Goal: Check status

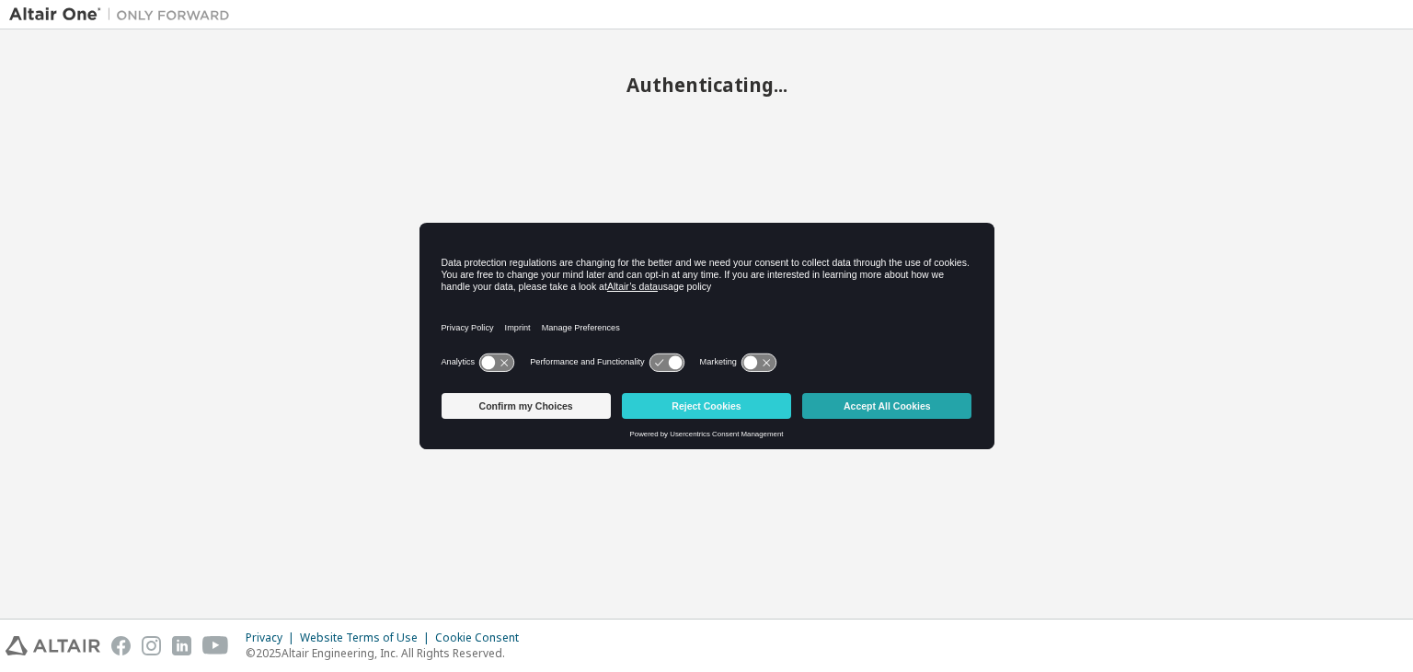
click at [851, 411] on button "Accept All Cookies" at bounding box center [886, 406] width 169 height 26
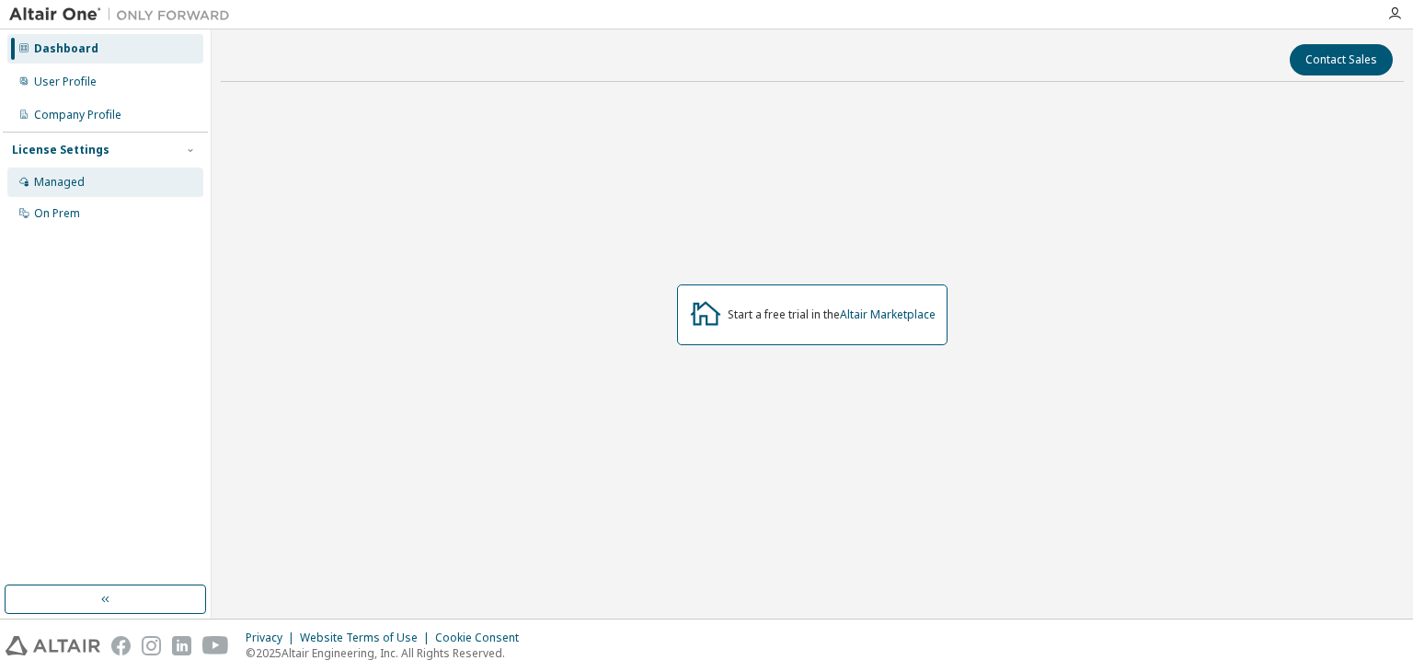
click at [94, 183] on div "Managed" at bounding box center [105, 181] width 196 height 29
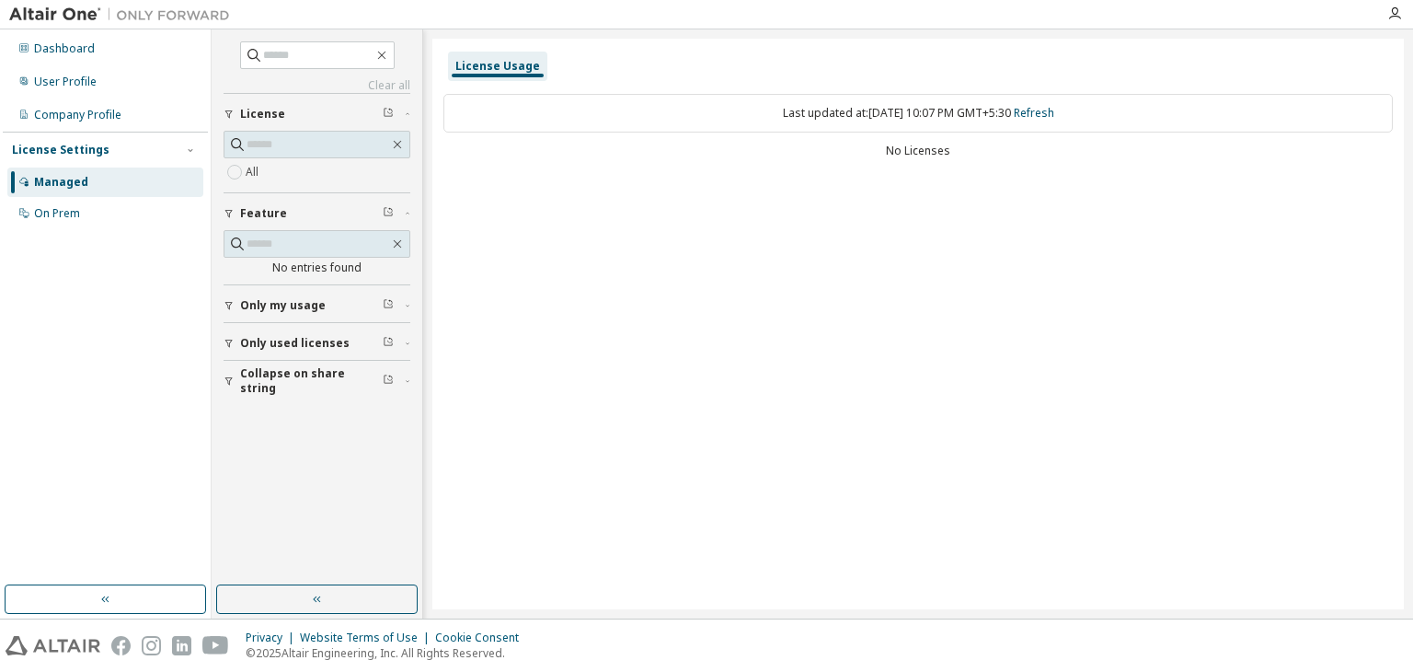
drag, startPoint x: 885, startPoint y: 119, endPoint x: 1011, endPoint y: 119, distance: 126.0
click at [1011, 119] on div "Last updated at: Mon 2025-10-13 10:07 PM GMT+5:30 Refresh" at bounding box center [917, 113] width 949 height 39
click at [790, 178] on div "License Usage Last updated at: Mon 2025-10-13 10:07 PM GMT+5:30 Refresh No Lice…" at bounding box center [918, 324] width 972 height 570
click at [291, 339] on span "Only used licenses" at bounding box center [294, 343] width 109 height 15
click at [291, 426] on span "Collapse on share string" at bounding box center [311, 434] width 143 height 29
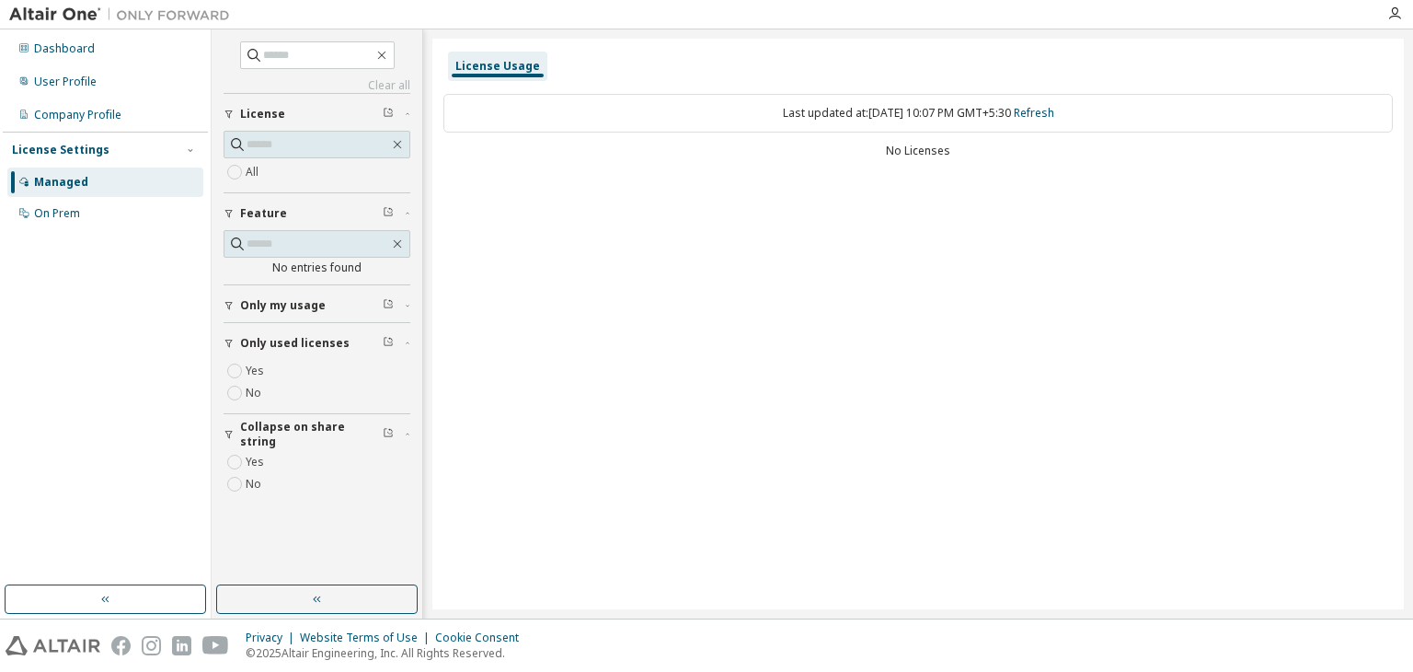
click at [40, 16] on img at bounding box center [124, 15] width 230 height 18
click at [77, 20] on img at bounding box center [124, 15] width 230 height 18
